Goal: Task Accomplishment & Management: Manage account settings

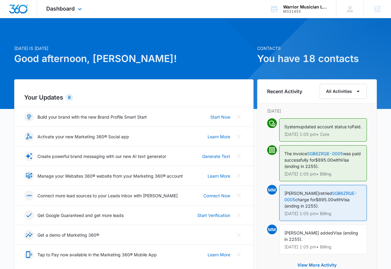
click at [70, 16] on div "Dashboard Apps Reputation Websites Forms CRM Email Social Shop Content Ads Inte…" at bounding box center [64, 9] width 55 height 18
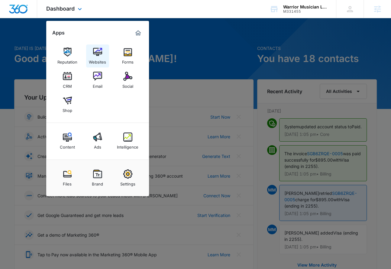
click at [92, 59] on div "Websites" at bounding box center [97, 61] width 17 height 8
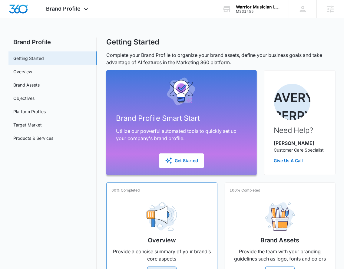
click at [181, 216] on div "Overview Provide a concise summary of your brand’s core aspects Manage" at bounding box center [161, 239] width 100 height 84
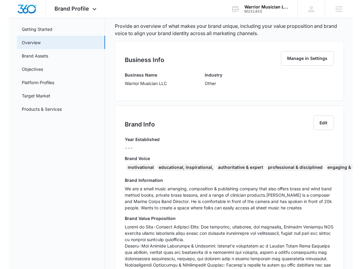
scroll to position [30, 0]
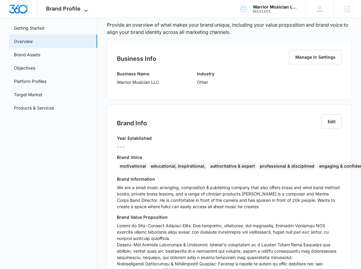
click at [62, 8] on span "Brand Profile" at bounding box center [63, 8] width 34 height 6
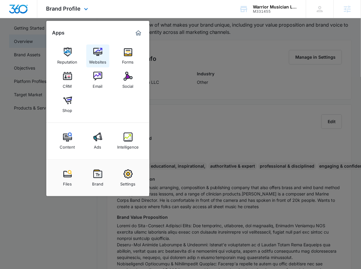
click at [93, 56] on img at bounding box center [97, 51] width 9 height 9
